Goal: Navigation & Orientation: Go to known website

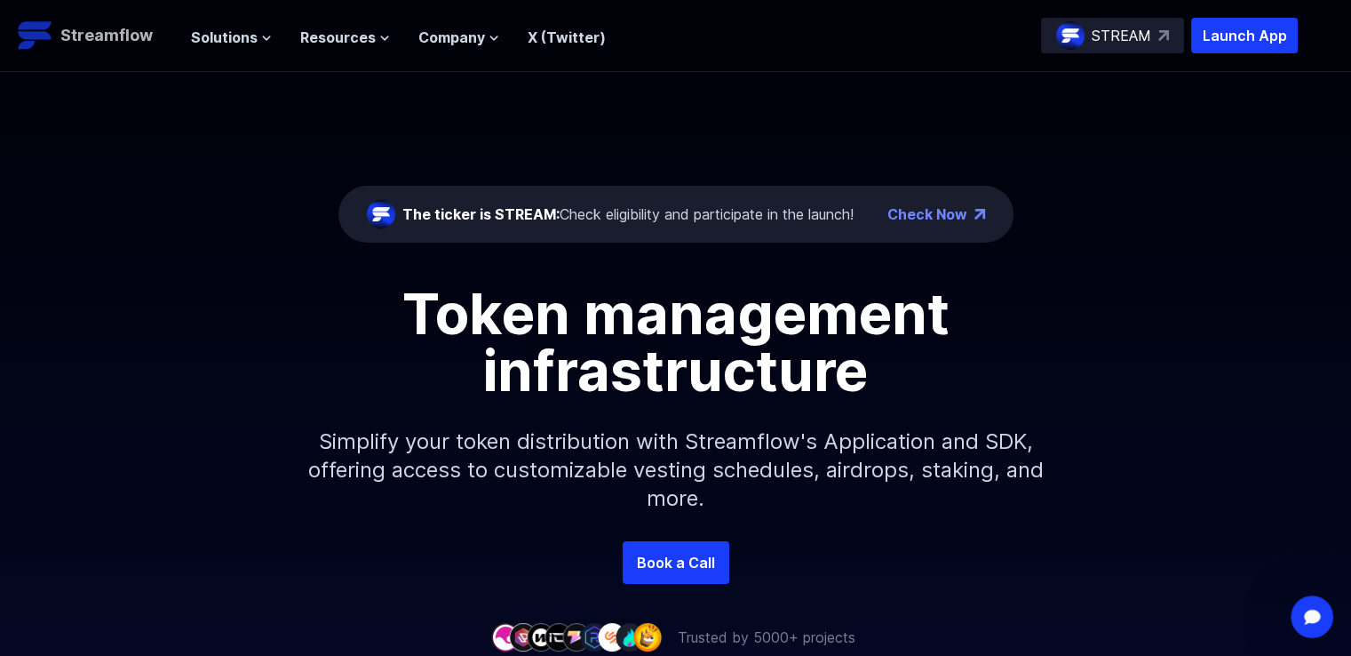
click at [90, 40] on p "Streamflow" at bounding box center [106, 35] width 92 height 25
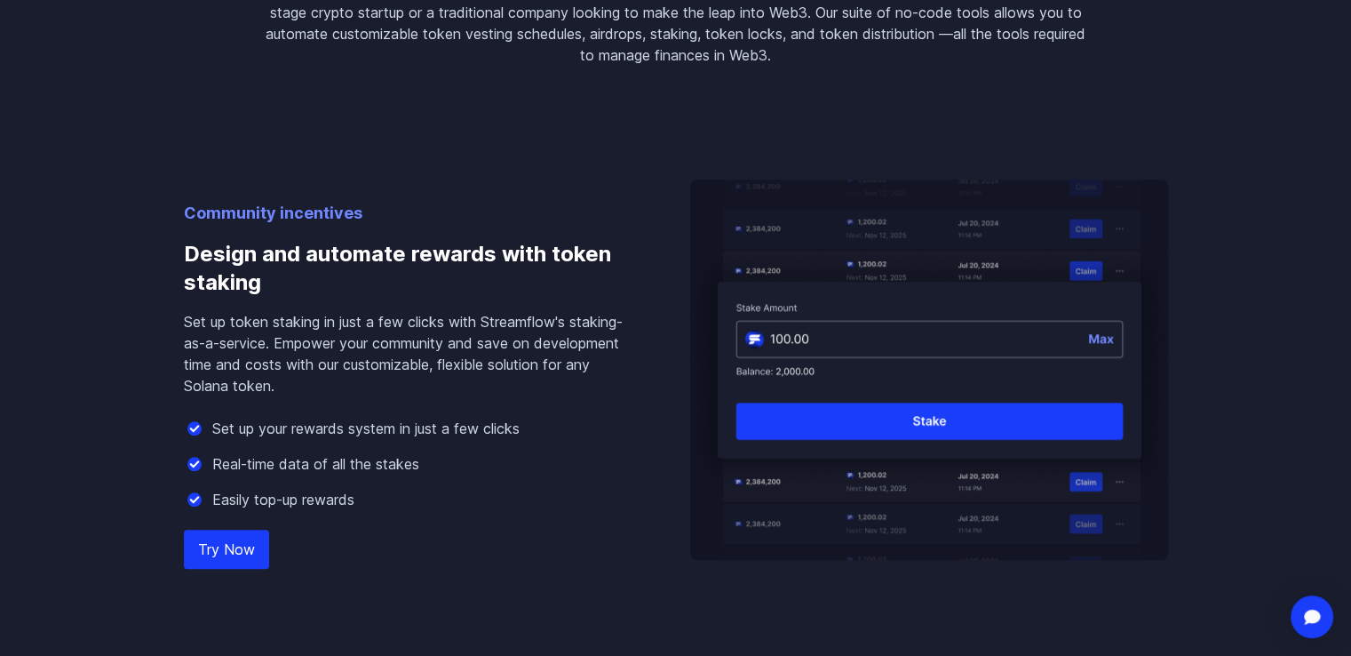
scroll to position [1613, 0]
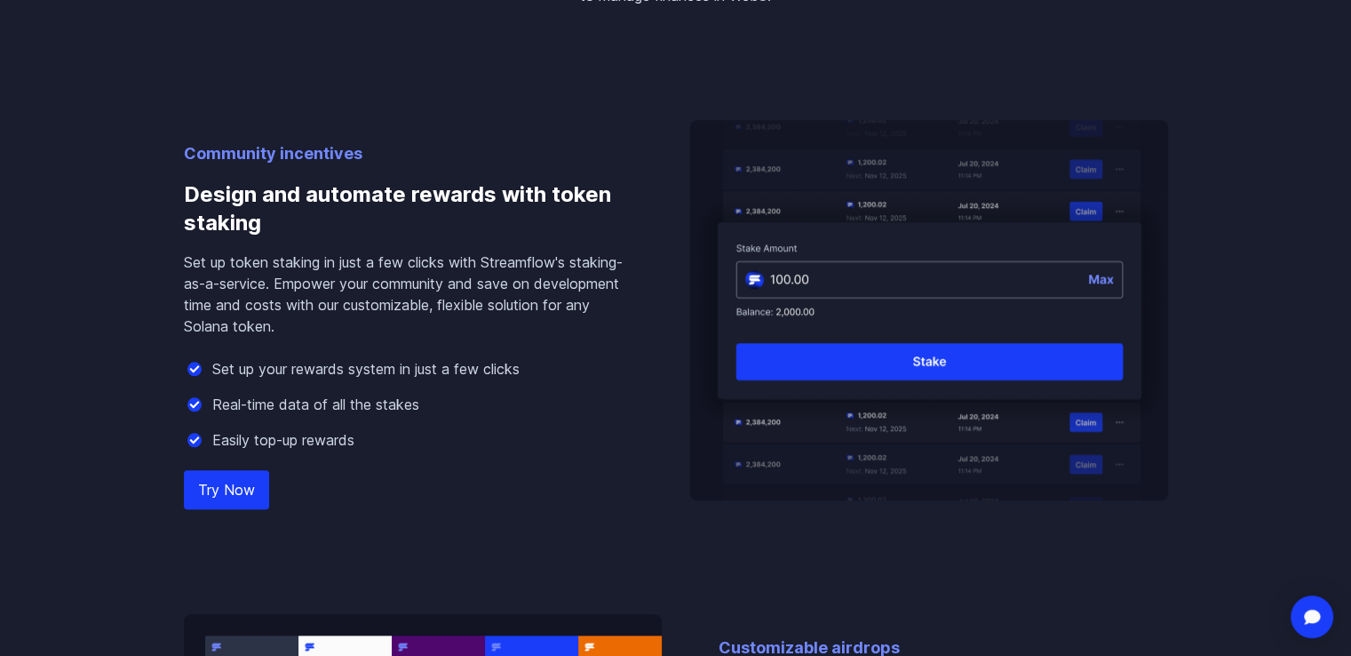
click at [234, 489] on link "Try Now" at bounding box center [226, 489] width 85 height 39
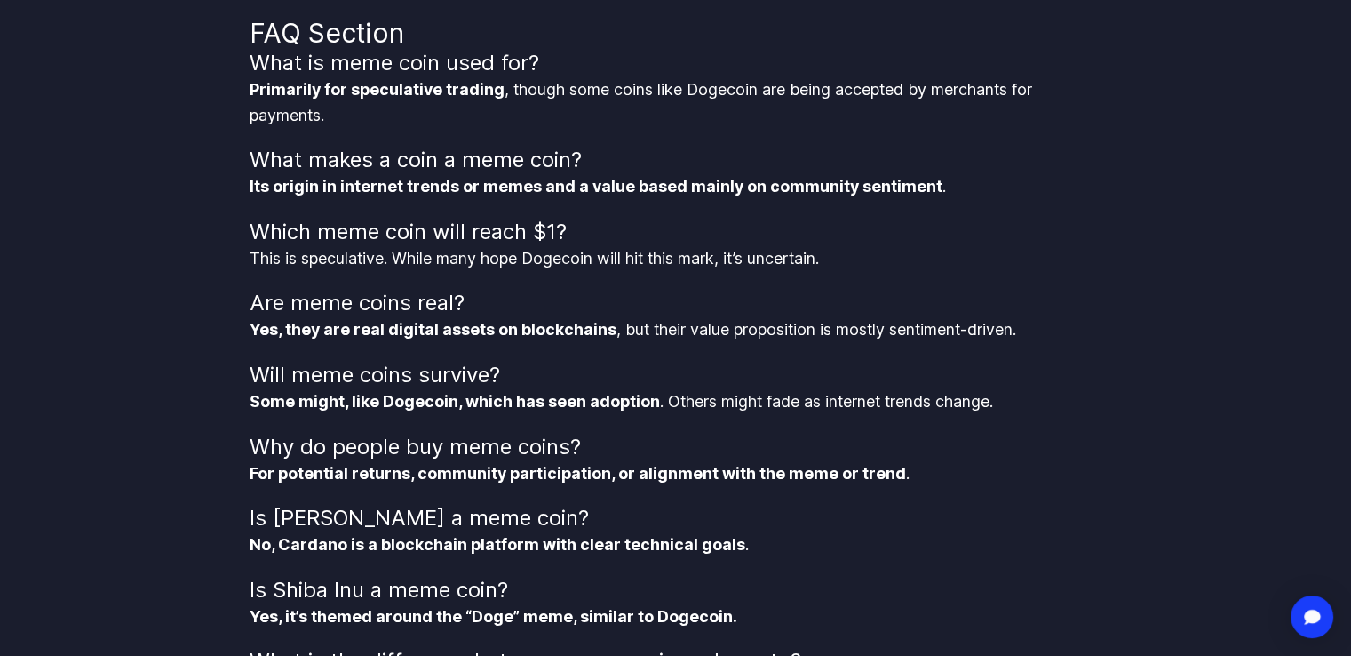
scroll to position [3702, 0]
